Goal: Information Seeking & Learning: Learn about a topic

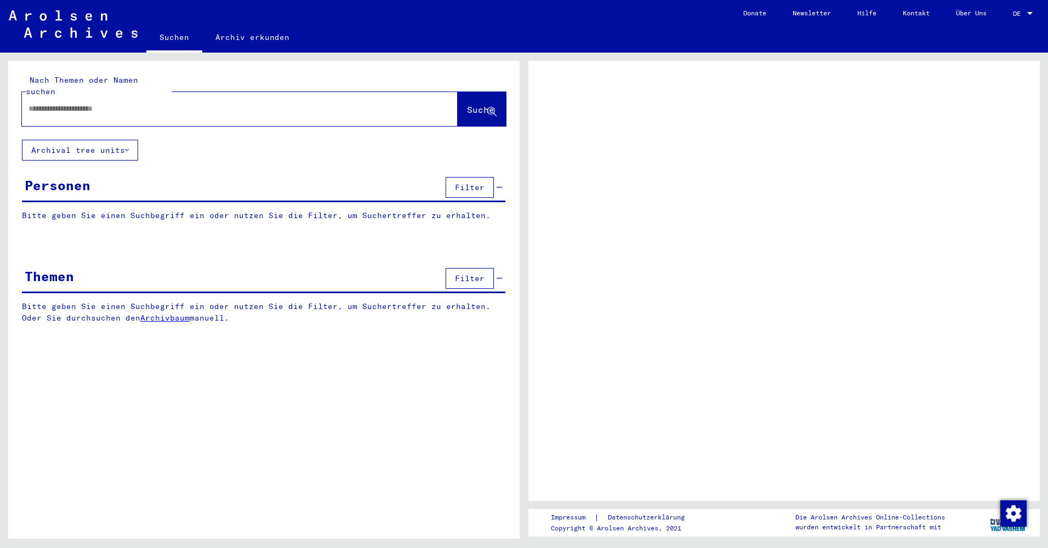
click at [1018, 13] on span "DE" at bounding box center [1018, 14] width 12 height 8
click at [1031, 13] on div at bounding box center [1029, 13] width 5 height 3
click at [1026, 12] on div at bounding box center [1030, 14] width 10 height 8
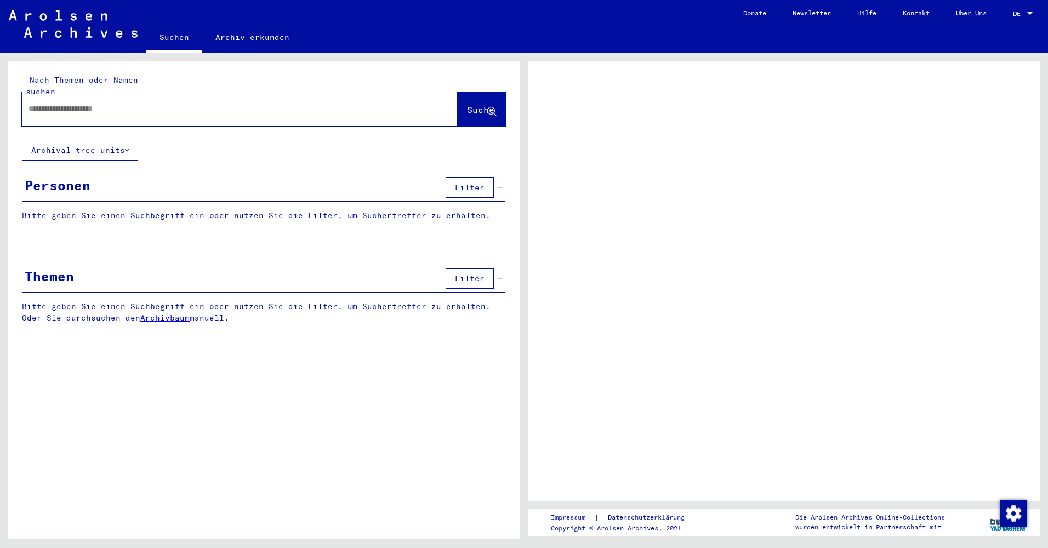
click at [1026, 12] on div at bounding box center [1030, 14] width 10 height 8
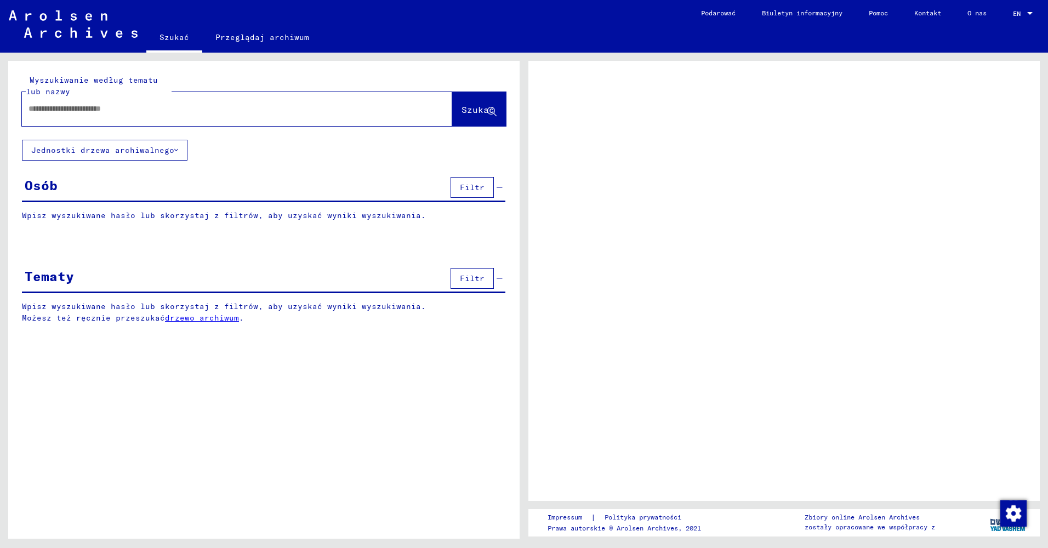
click at [472, 188] on span "Filtr" at bounding box center [472, 187] width 25 height 10
click at [473, 186] on span "Filtr" at bounding box center [472, 187] width 25 height 10
click at [203, 316] on link "drzewo archiwum" at bounding box center [202, 318] width 74 height 10
